Goal: Navigation & Orientation: Find specific page/section

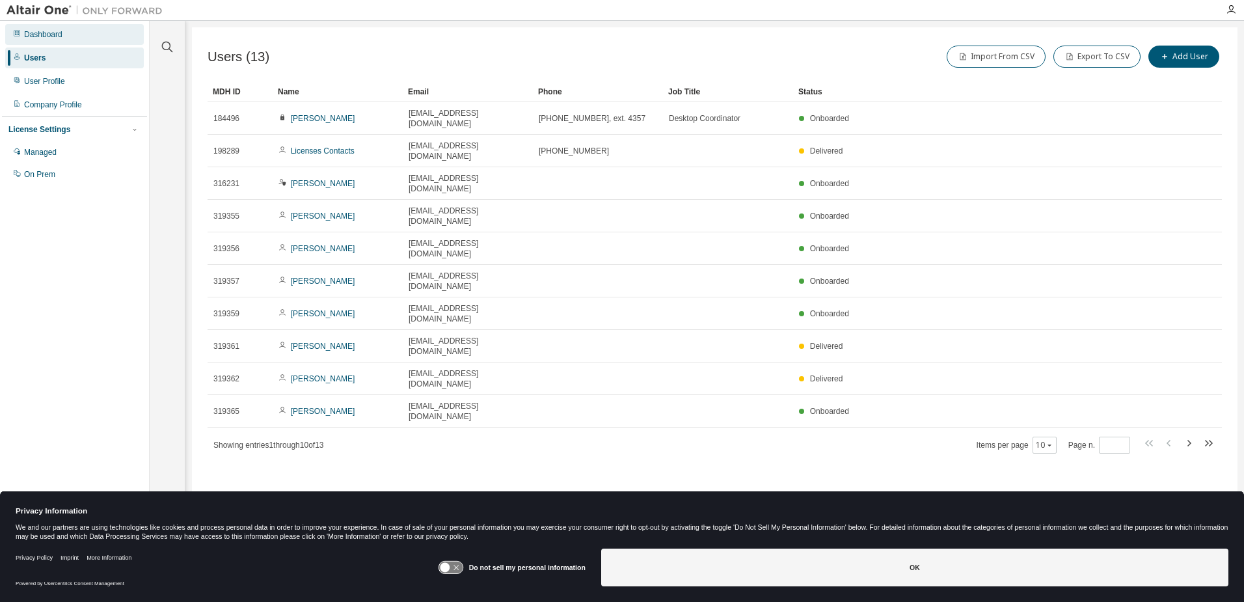
click at [46, 32] on div "Dashboard" at bounding box center [43, 34] width 38 height 10
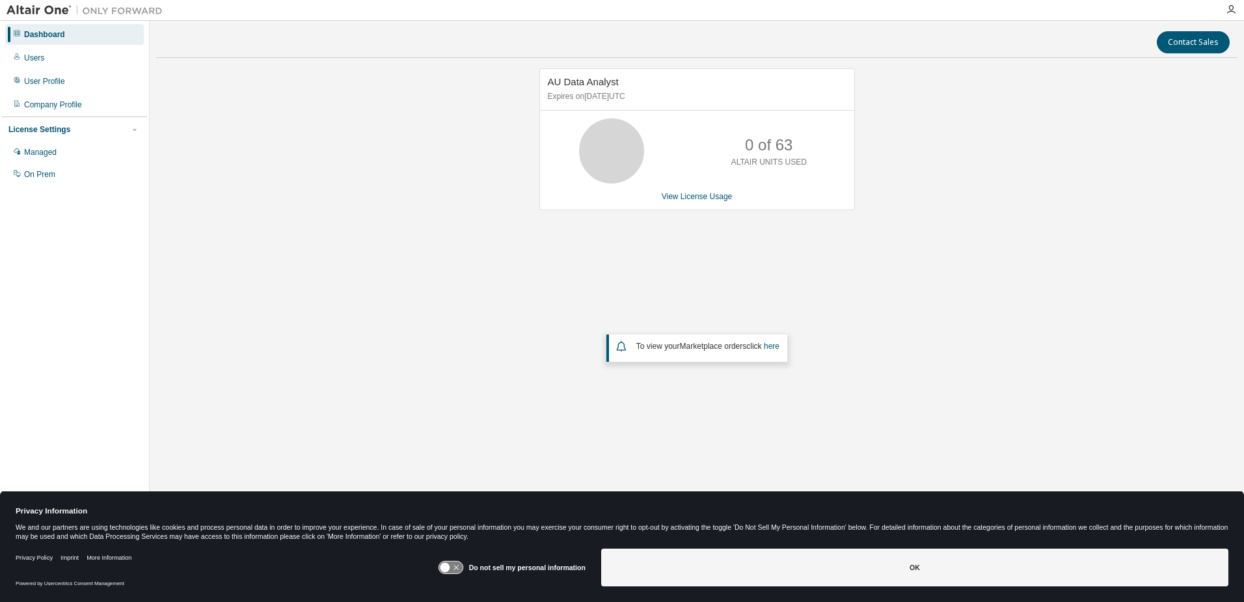
click at [38, 38] on div "Dashboard" at bounding box center [44, 34] width 41 height 10
click at [773, 347] on link "here" at bounding box center [772, 346] width 16 height 9
click at [1231, 8] on icon "button" at bounding box center [1231, 10] width 10 height 10
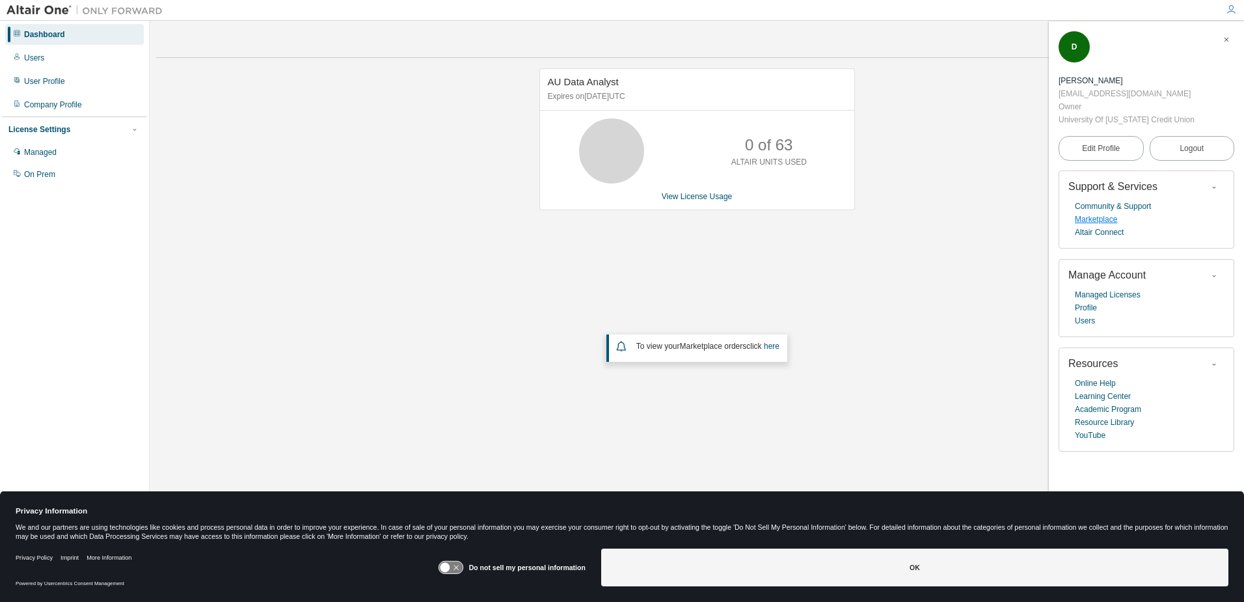
click at [1094, 213] on link "Marketplace" at bounding box center [1096, 219] width 42 height 13
